Goal: Transaction & Acquisition: Purchase product/service

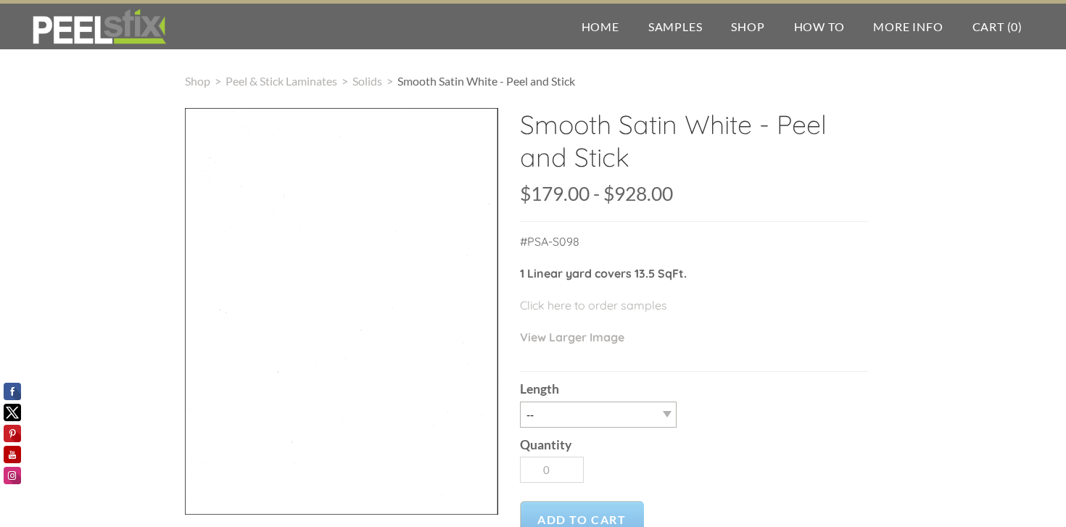
click at [453, 305] on div at bounding box center [341, 311] width 313 height 407
select select "3LY"
click option "3LY" at bounding box center [0, 0] width 0 height 0
type input "1"
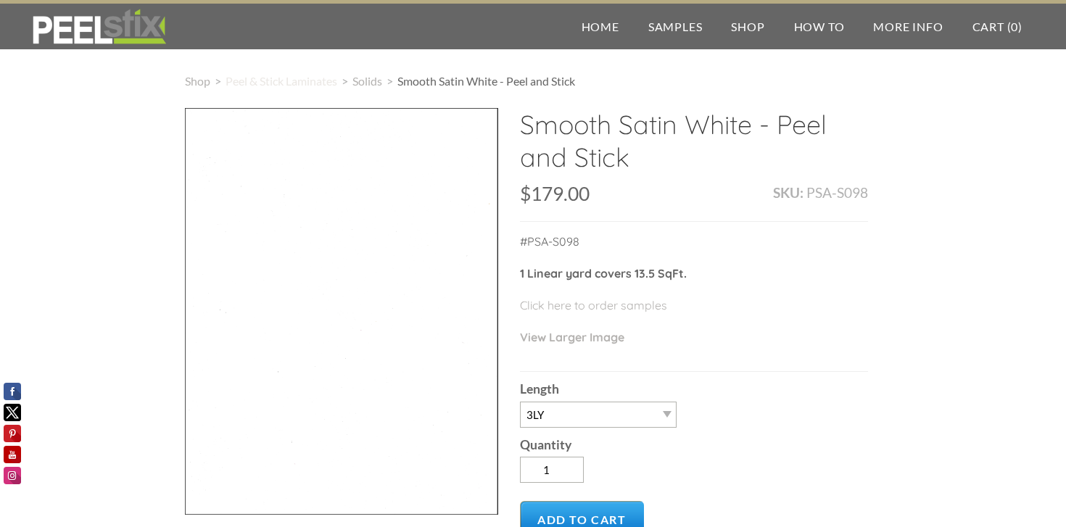
click at [303, 85] on span "Peel & Stick Laminates" at bounding box center [281, 81] width 112 height 14
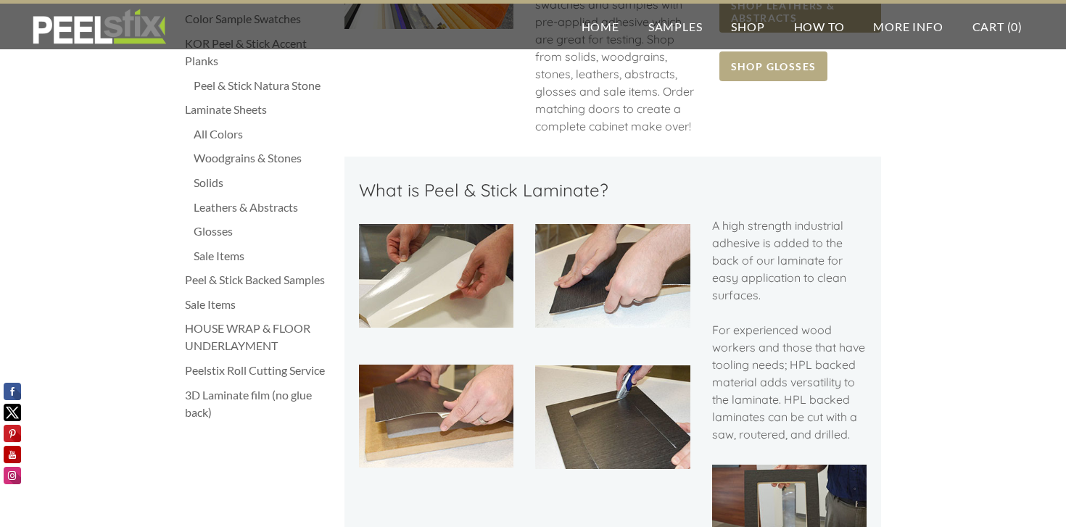
scroll to position [320, 0]
